Goal: Book appointment/travel/reservation

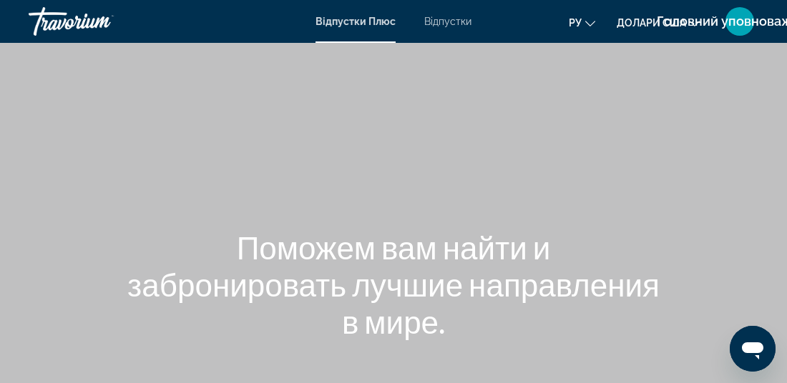
click at [594, 24] on icon "Змінити мову" at bounding box center [590, 24] width 10 height 10
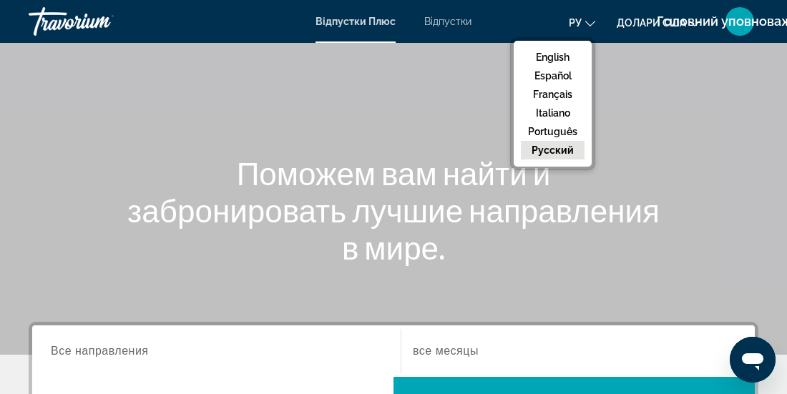
scroll to position [54, 0]
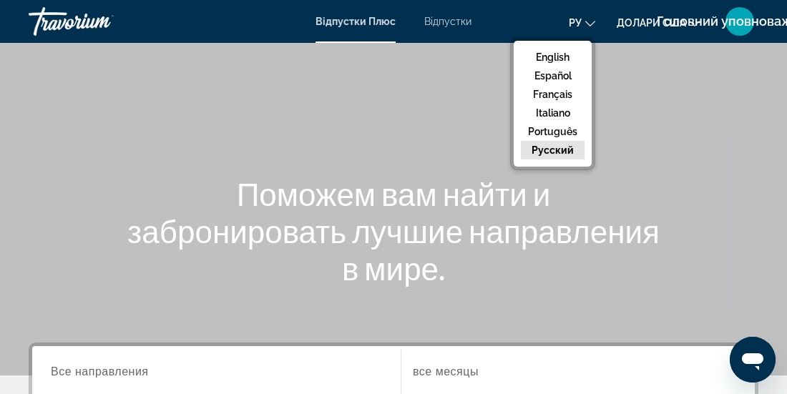
click at [454, 22] on font "Відпустки" at bounding box center [447, 21] width 47 height 11
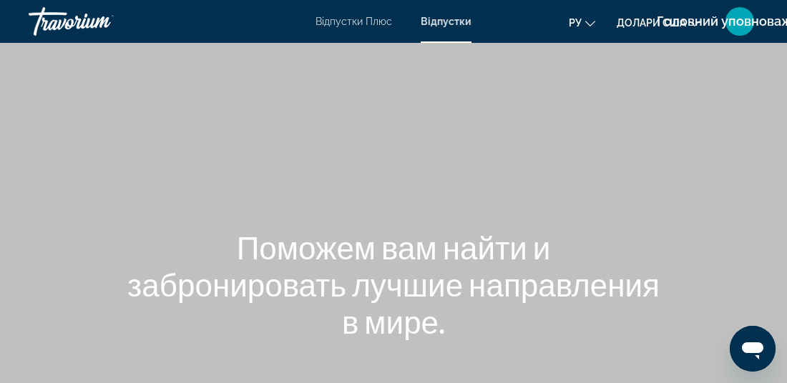
click at [388, 23] on font "Відпустки Плюс" at bounding box center [353, 21] width 77 height 11
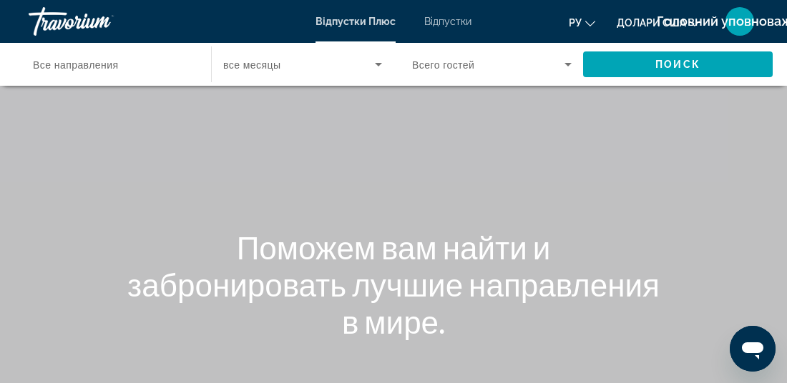
click at [177, 59] on input "Destination Все направления" at bounding box center [112, 64] width 159 height 17
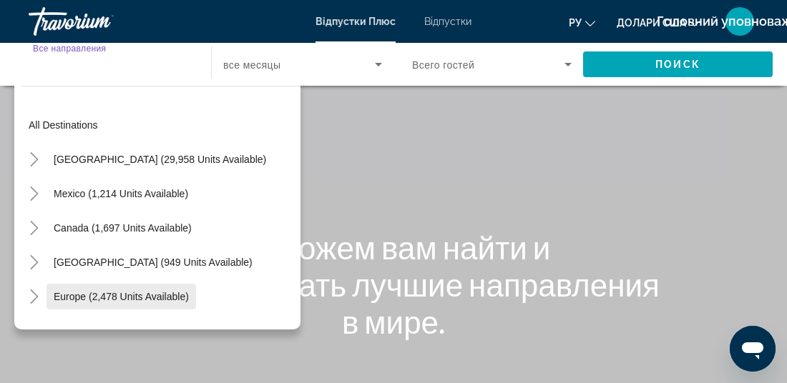
click at [183, 292] on span "Europe (2,478 units available)" at bounding box center [121, 296] width 135 height 11
type input "**********"
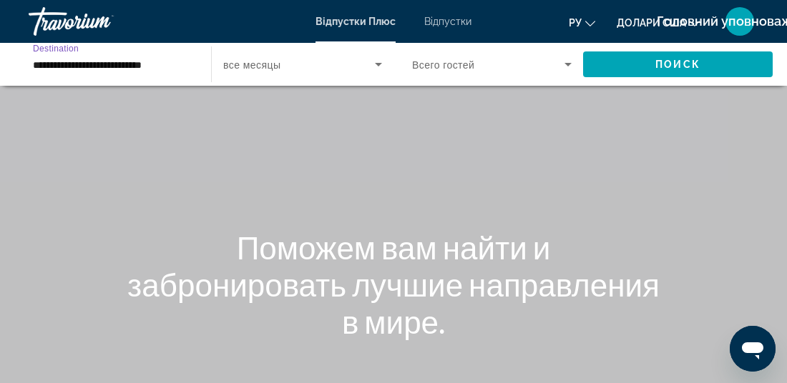
click at [378, 64] on icon "Search widget" at bounding box center [378, 65] width 7 height 4
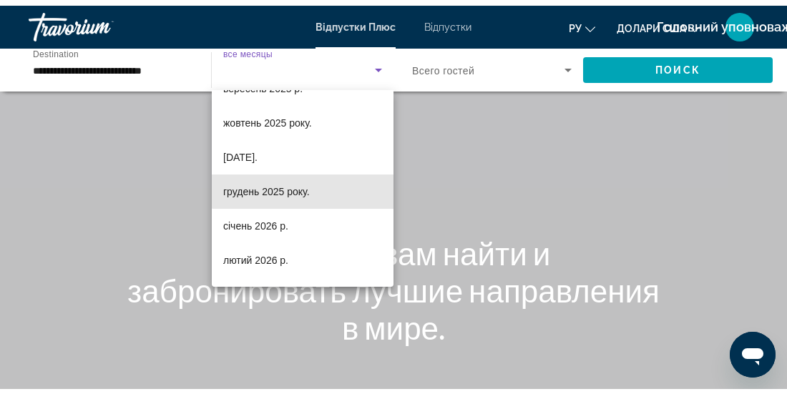
scroll to position [62, 0]
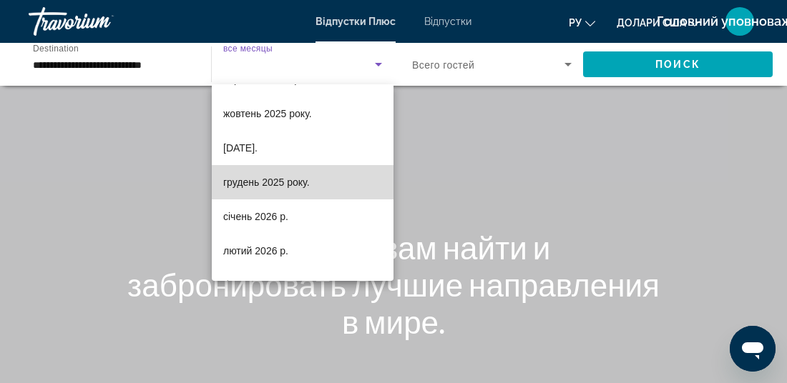
click at [317, 186] on mat-option "грудень 2025 року." at bounding box center [303, 182] width 182 height 34
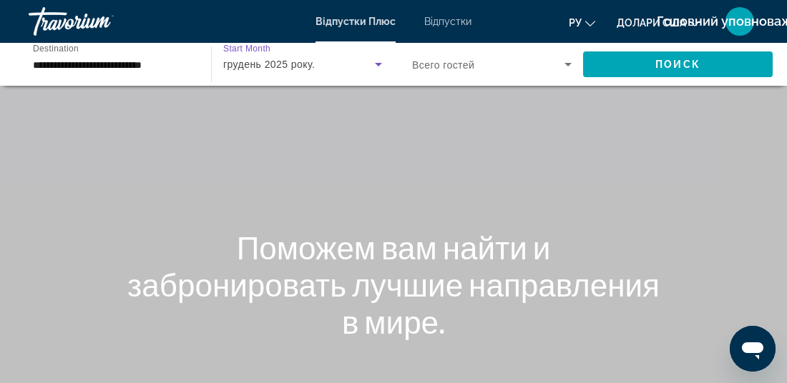
click at [568, 64] on icon "Search widget" at bounding box center [567, 65] width 7 height 4
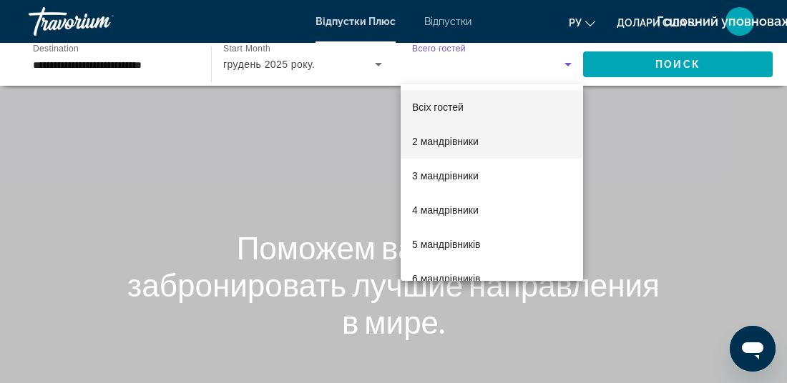
click at [480, 145] on mat-option "2 мандрівники" at bounding box center [491, 141] width 182 height 34
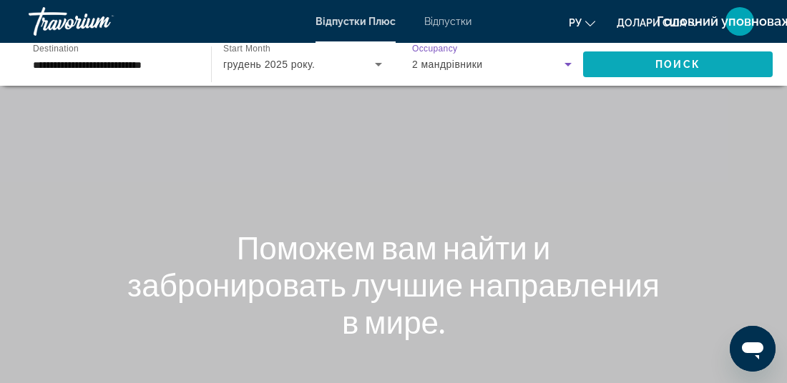
click at [704, 68] on span "Search widget" at bounding box center [678, 64] width 190 height 34
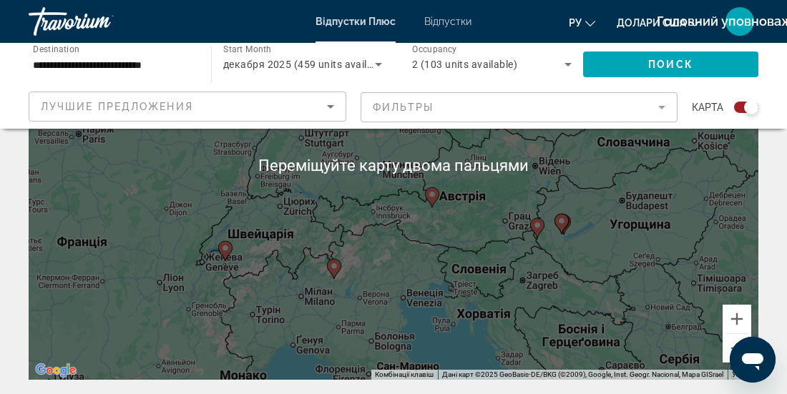
scroll to position [192, 0]
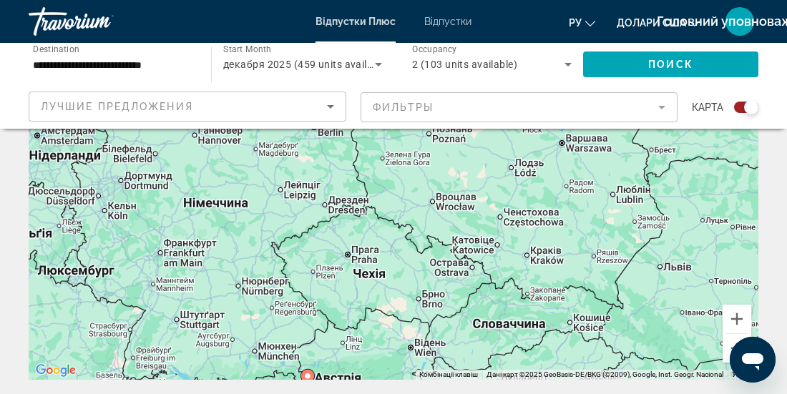
click at [568, 64] on icon "Search widget" at bounding box center [567, 65] width 7 height 4
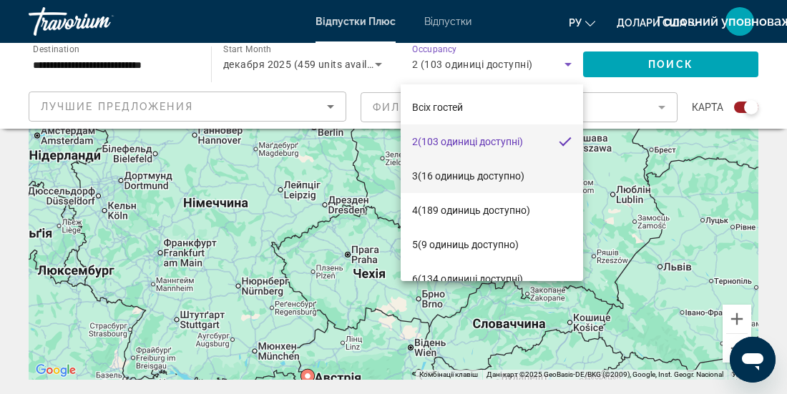
click at [499, 184] on span "3 (16 одиниць доступно)" at bounding box center [468, 175] width 112 height 17
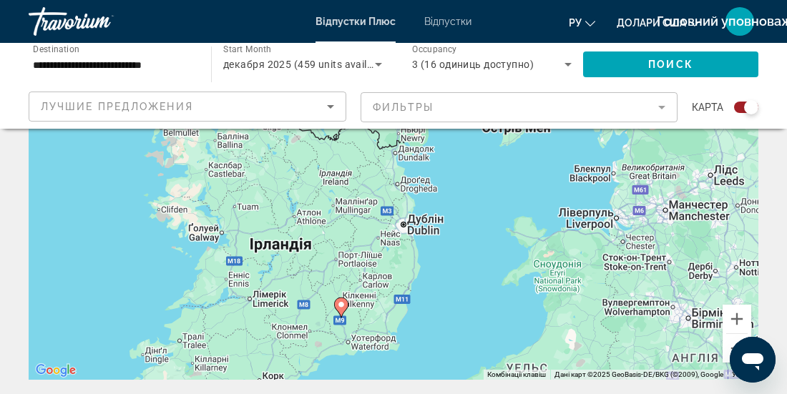
click at [341, 310] on icon "Основний зміст" at bounding box center [341, 307] width 13 height 19
